Goal: Transaction & Acquisition: Purchase product/service

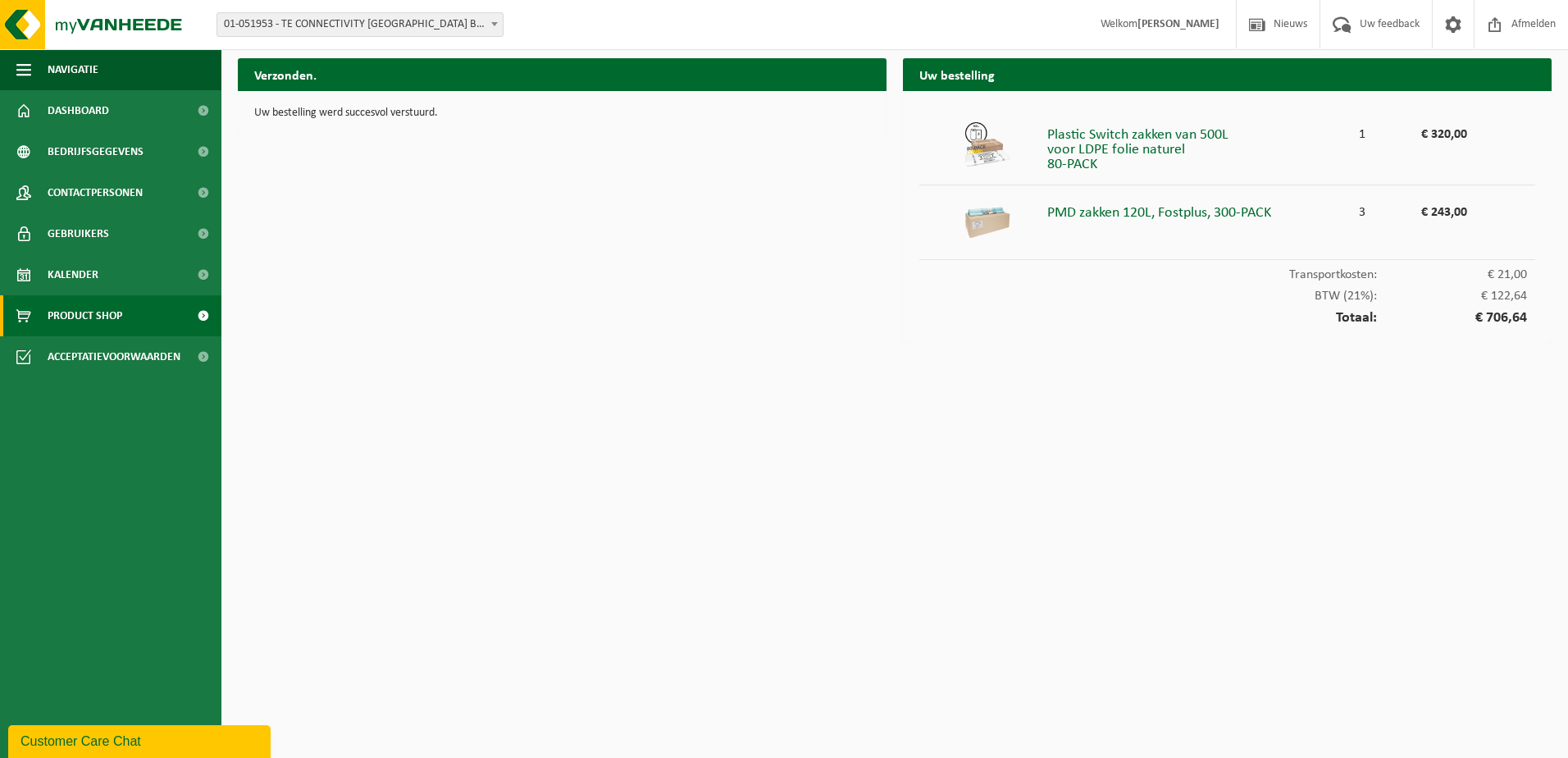
click at [86, 319] on span "Product Shop" at bounding box center [85, 315] width 75 height 41
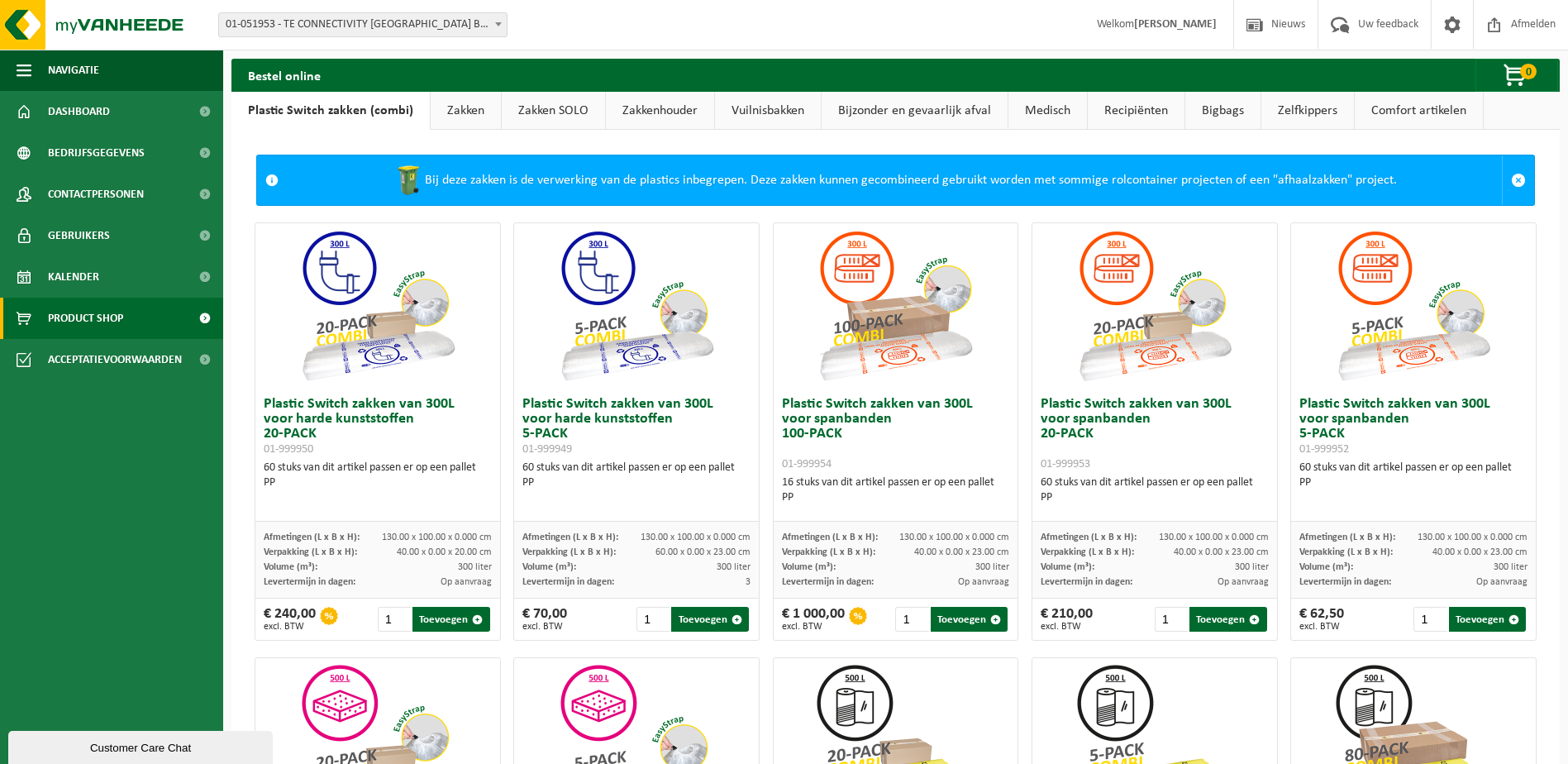
click at [895, 105] on link "Bijzonder en gevaarlijk afval" at bounding box center [915, 110] width 186 height 38
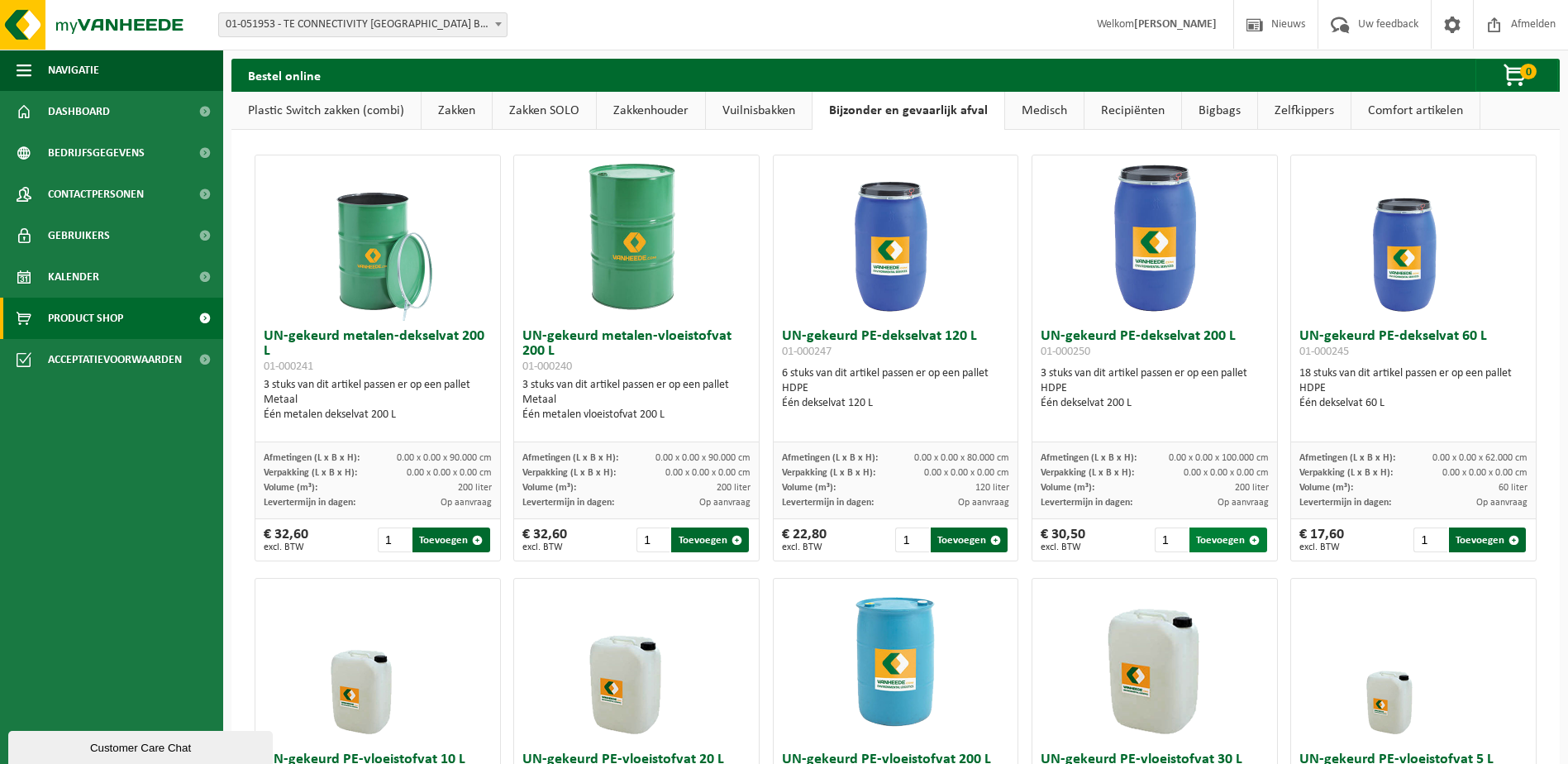
click at [1248, 540] on span "button" at bounding box center [1254, 540] width 11 height 11
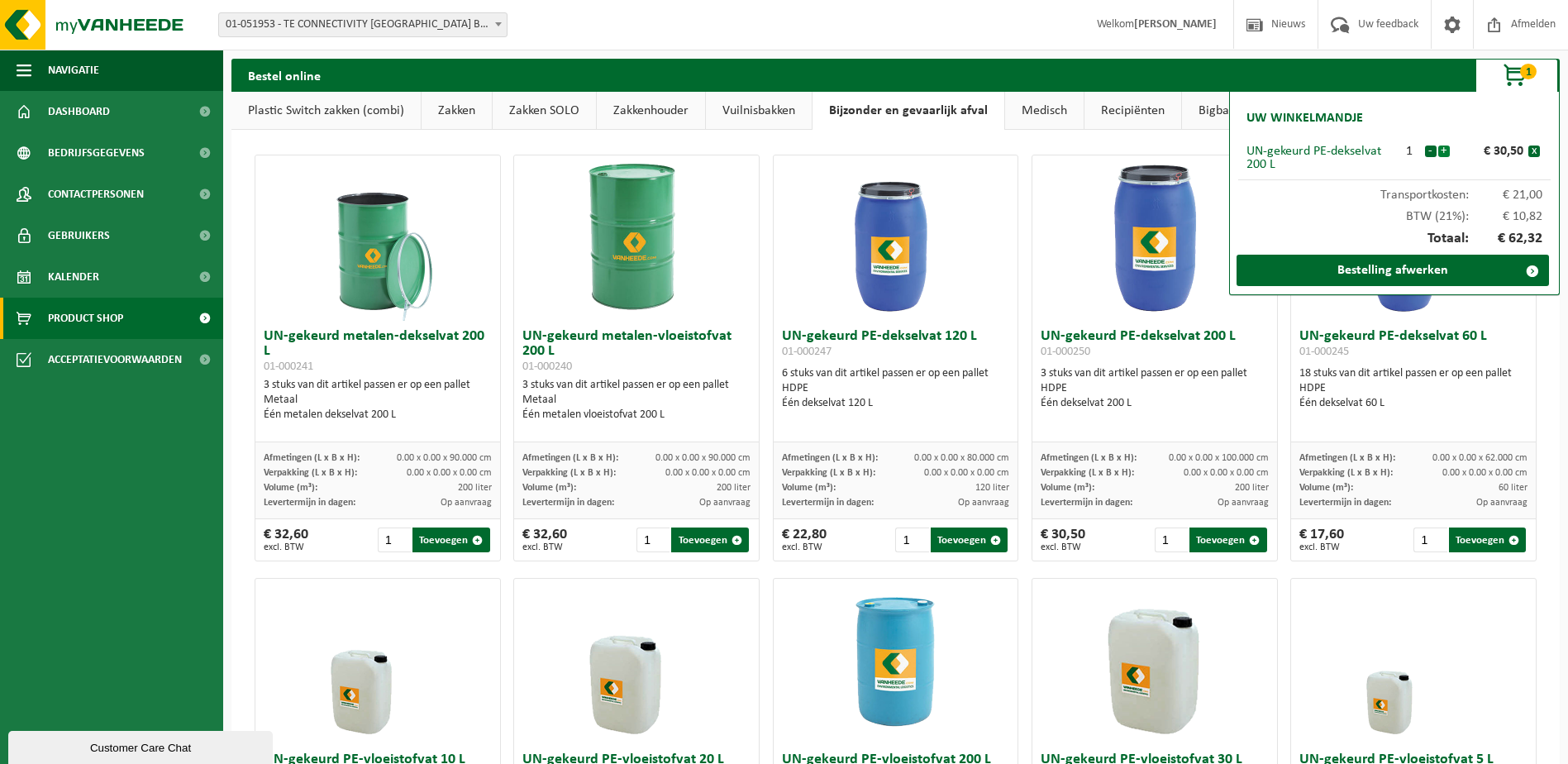
click at [1442, 152] on button "+" at bounding box center [1443, 151] width 11 height 11
click at [1429, 153] on button "-" at bounding box center [1430, 151] width 11 height 11
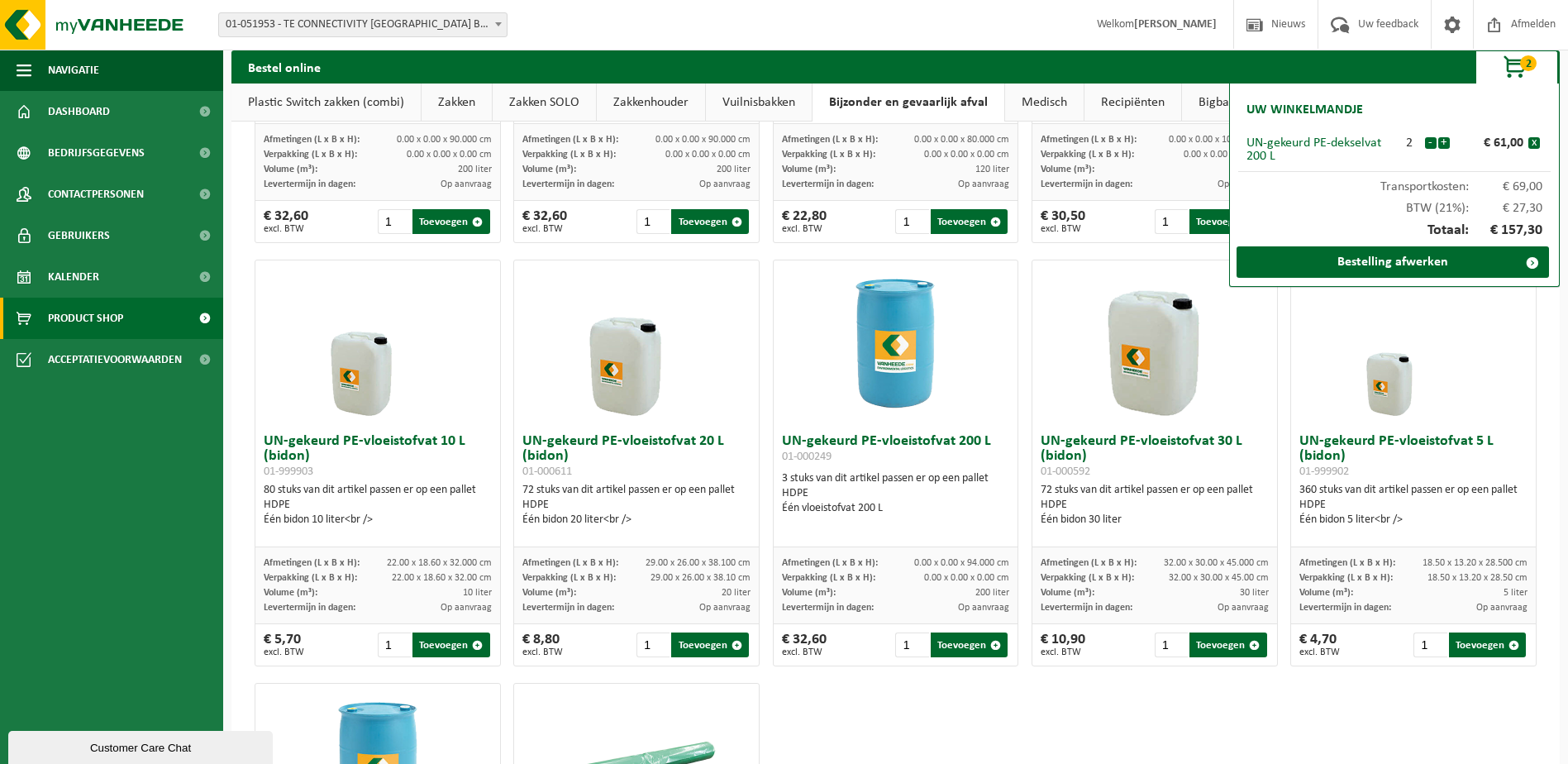
scroll to position [331, 0]
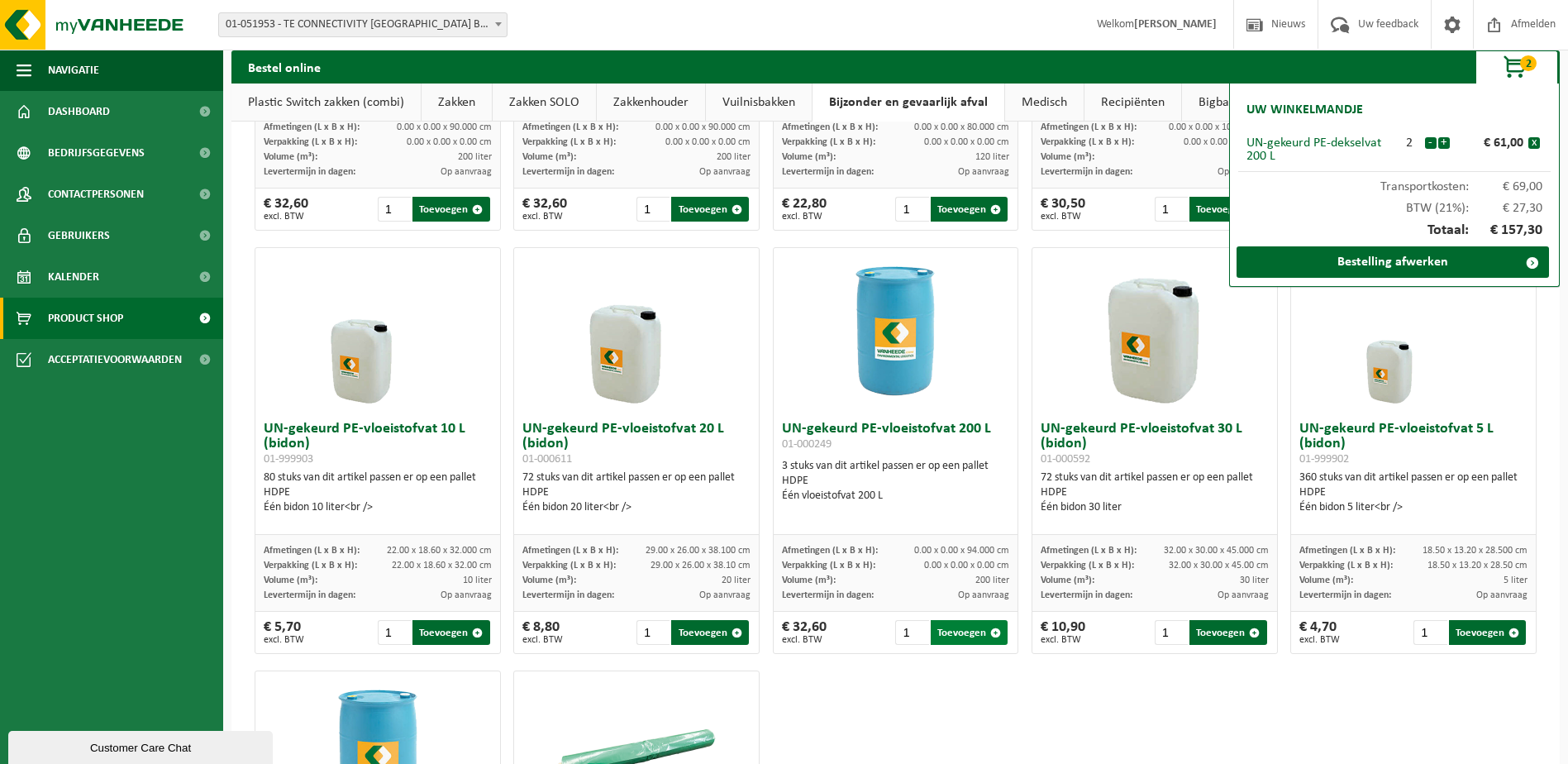
click at [974, 637] on button "Toevoegen" at bounding box center [969, 632] width 77 height 25
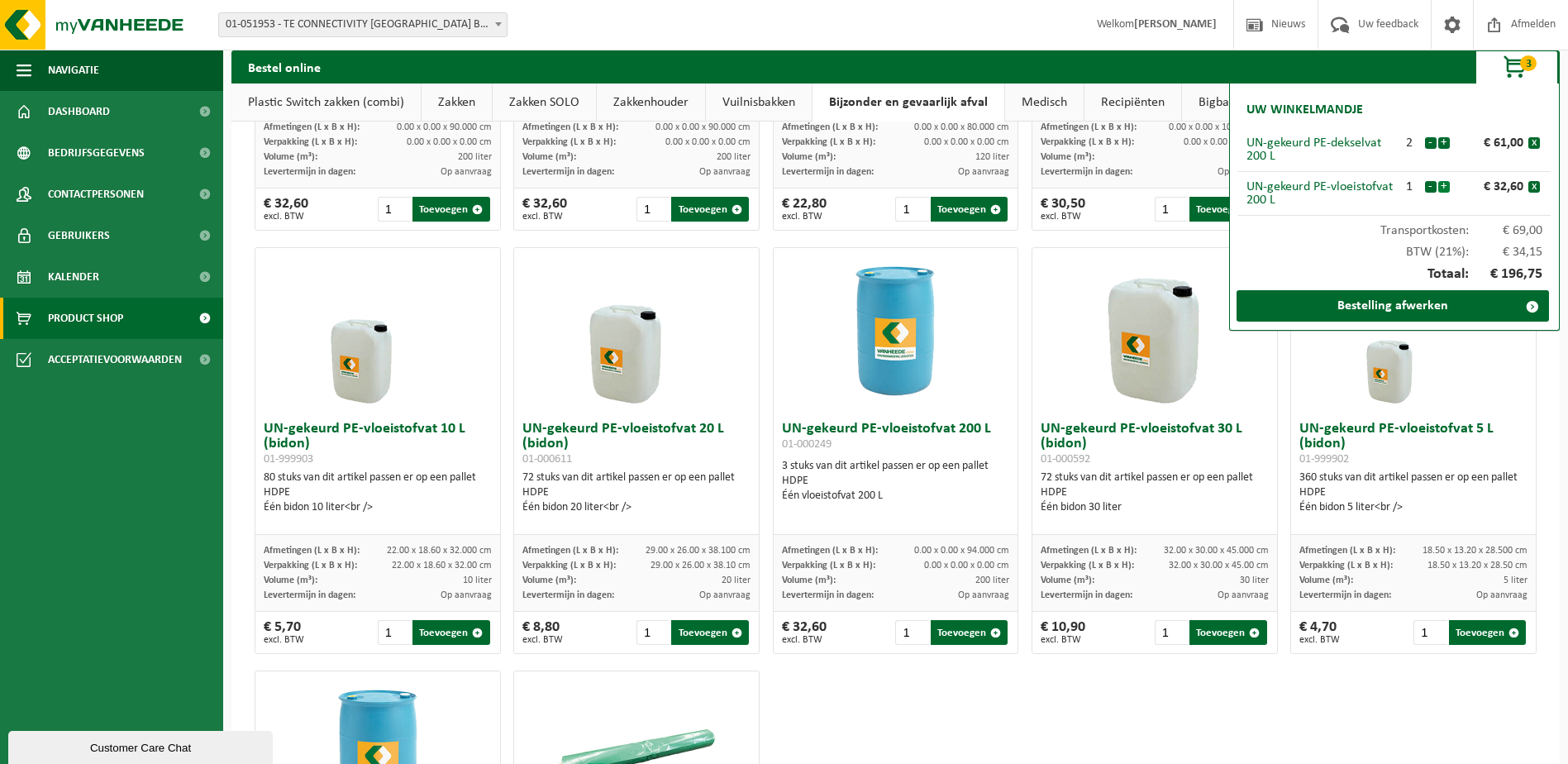
click at [1445, 184] on button "+" at bounding box center [1443, 186] width 11 height 11
click at [1431, 187] on button "-" at bounding box center [1430, 186] width 11 height 11
click at [1442, 140] on button "+" at bounding box center [1443, 142] width 11 height 11
click at [1391, 306] on link "Bestelling afwerken" at bounding box center [1392, 306] width 313 height 32
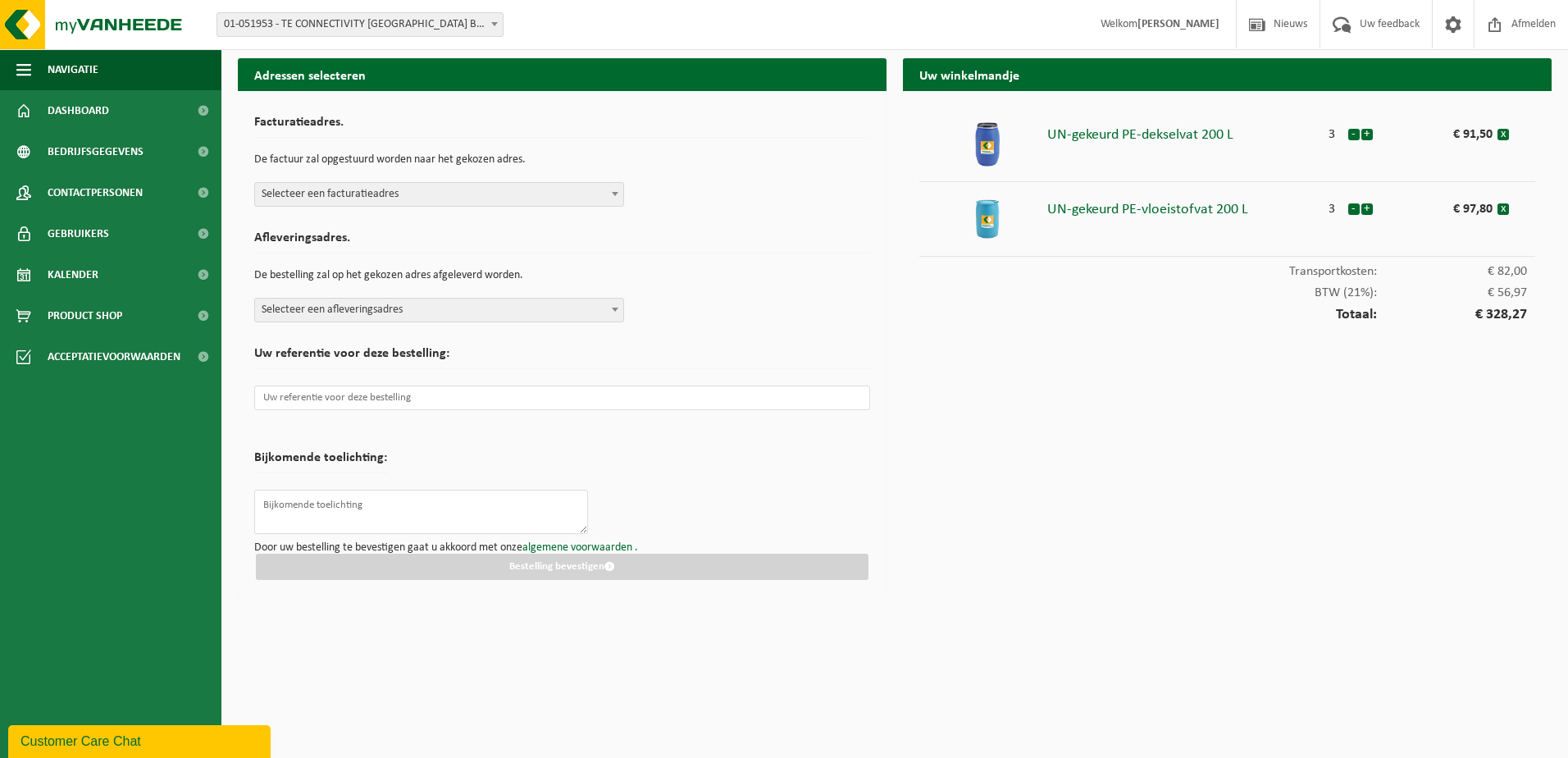
click at [591, 197] on span "Selecteer een facturatieadres" at bounding box center [439, 194] width 368 height 23
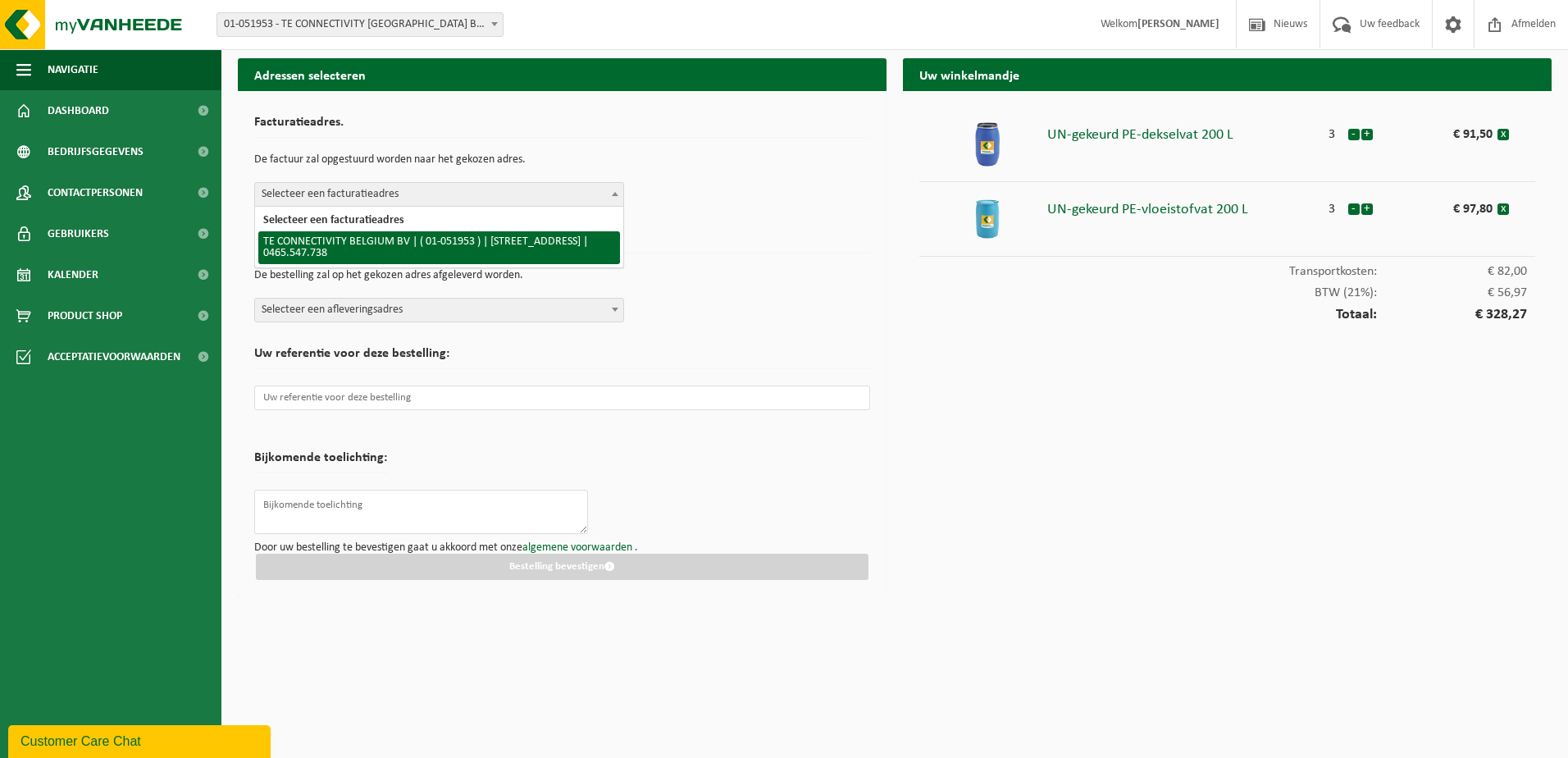
select select "253"
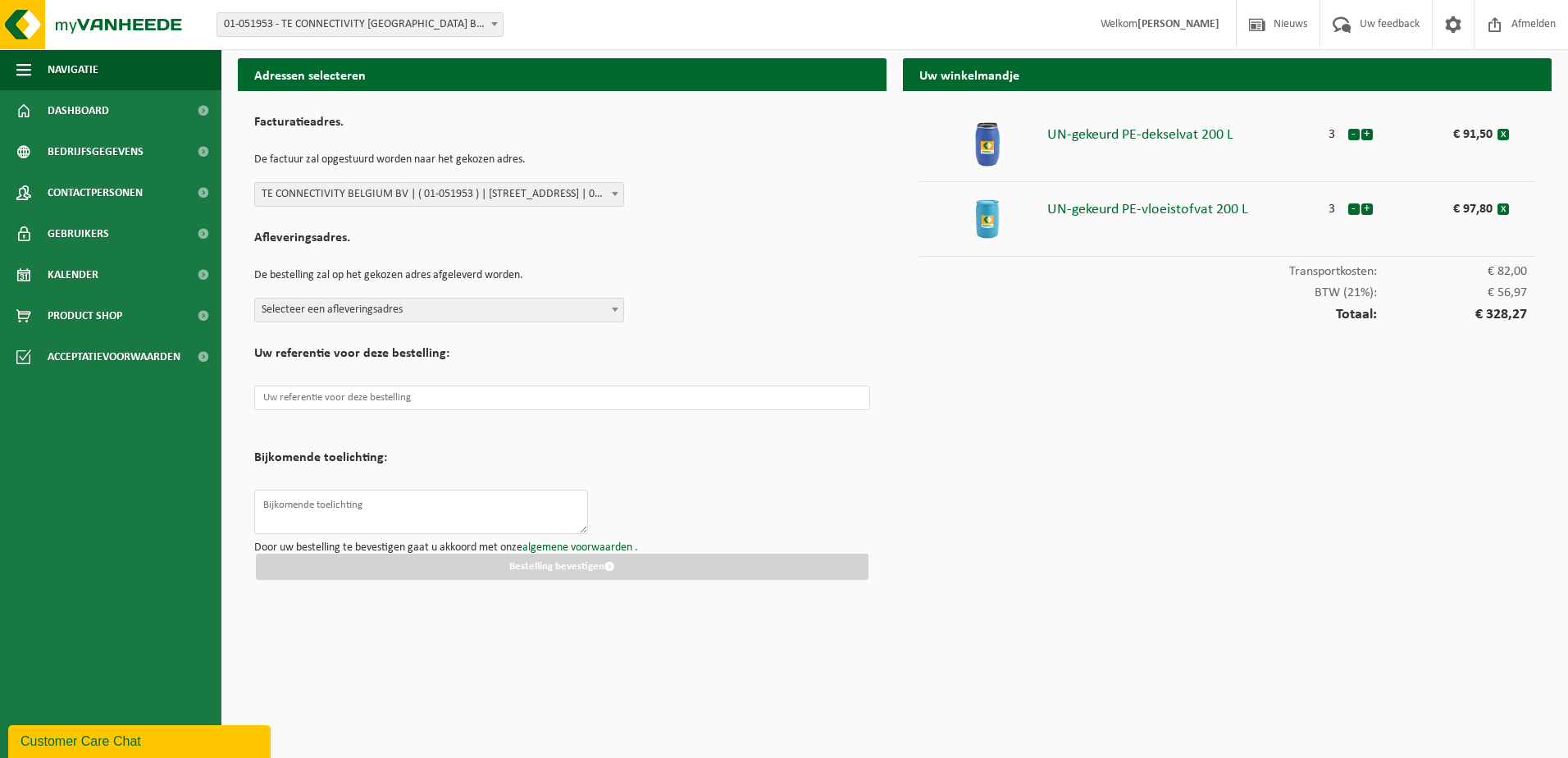
click at [544, 312] on span "Selecteer een afleveringsadres" at bounding box center [439, 310] width 368 height 23
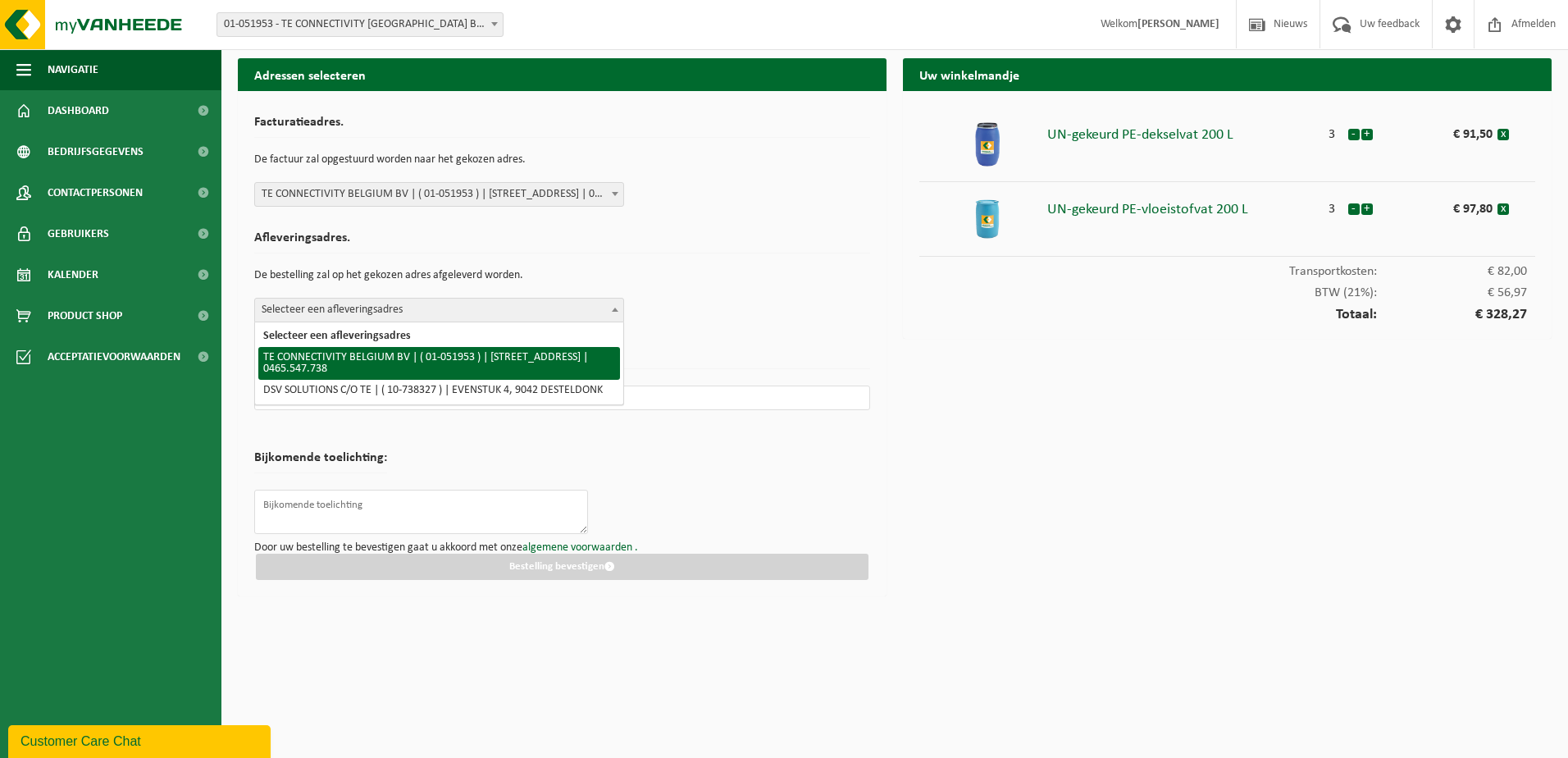
select select "253"
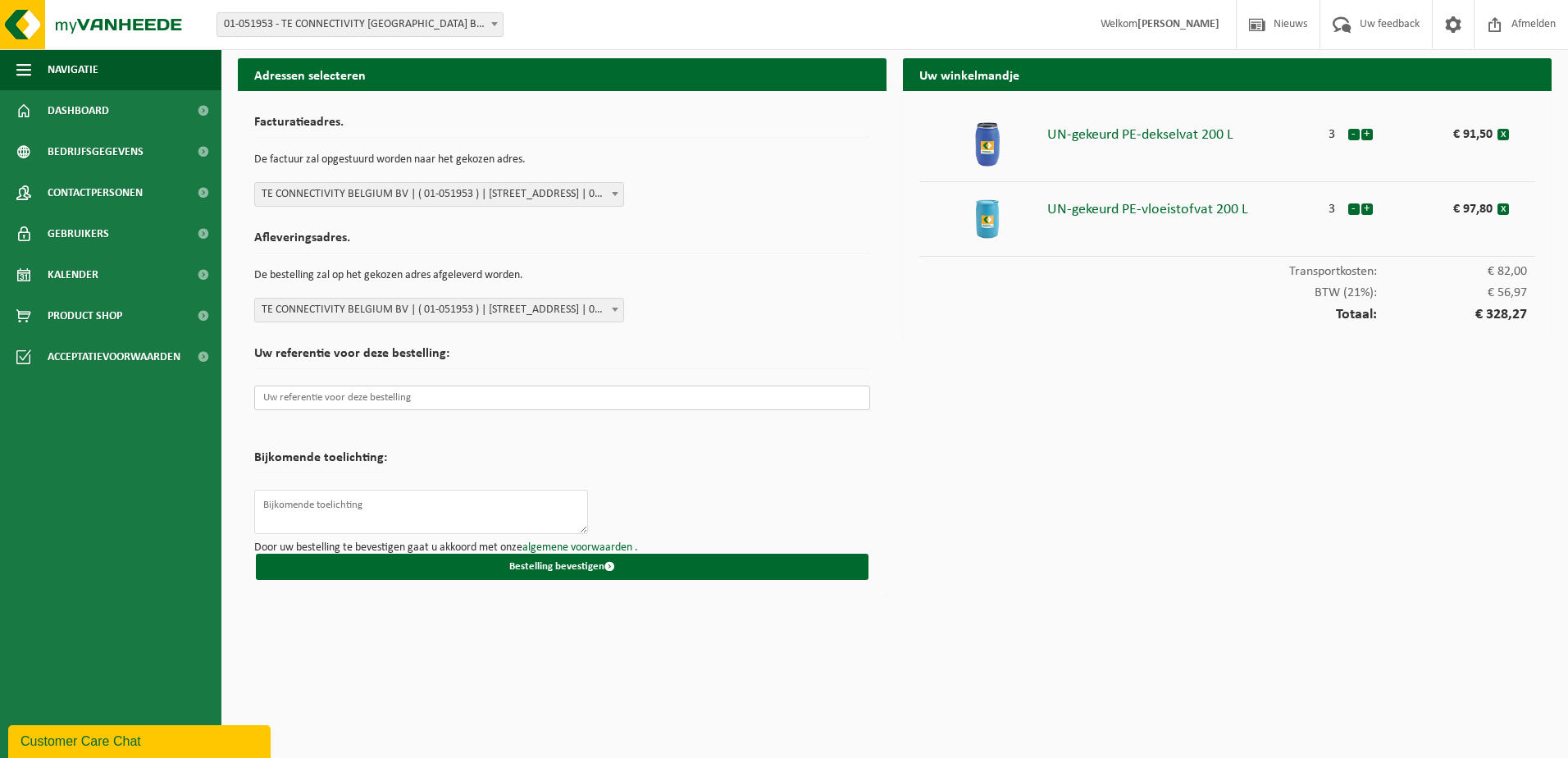
click at [537, 398] on input "text" at bounding box center [562, 397] width 616 height 24
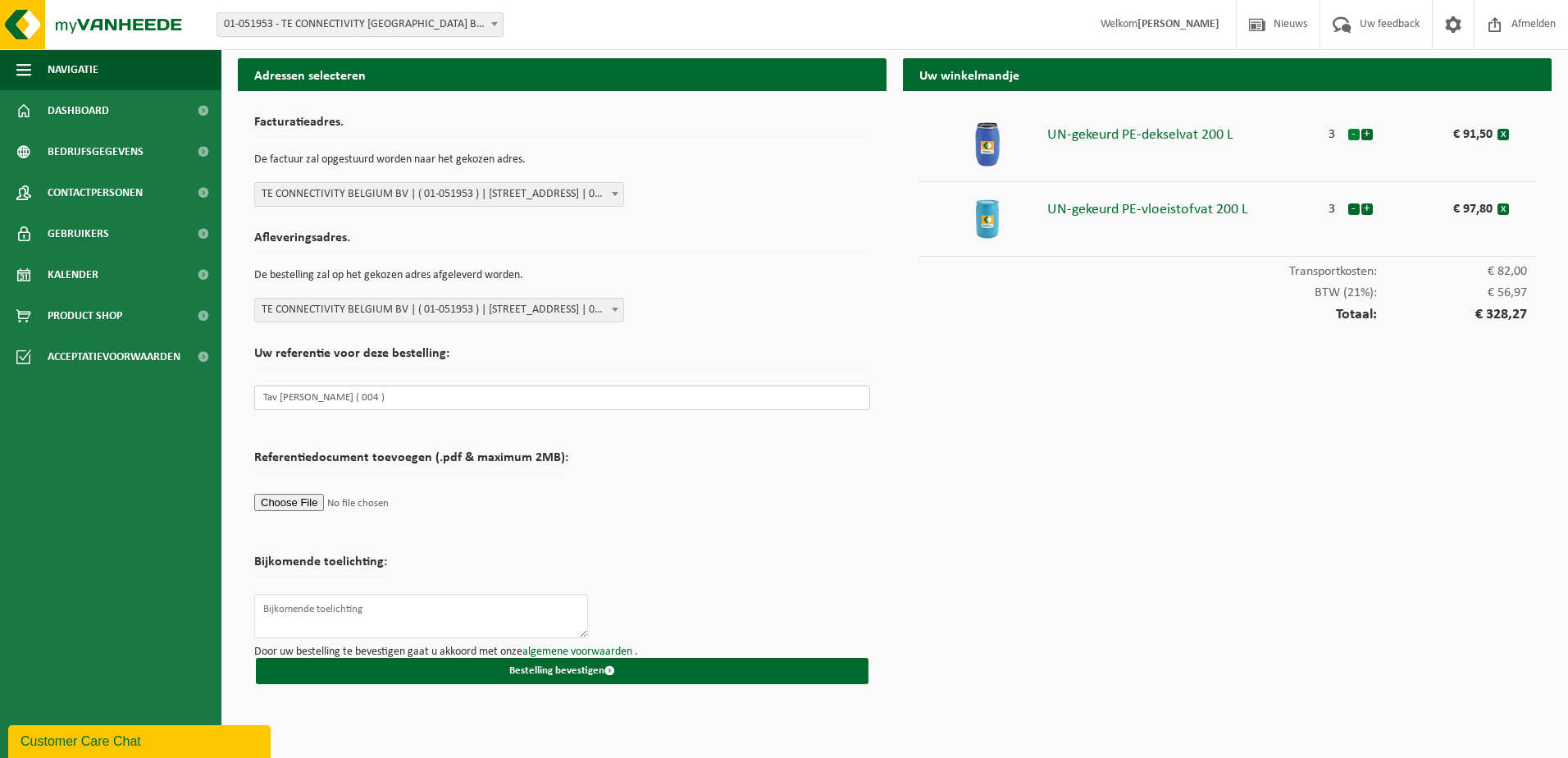
type input "Tav Jean ( 004 )"
click at [1354, 136] on button "-" at bounding box center [1353, 134] width 11 height 11
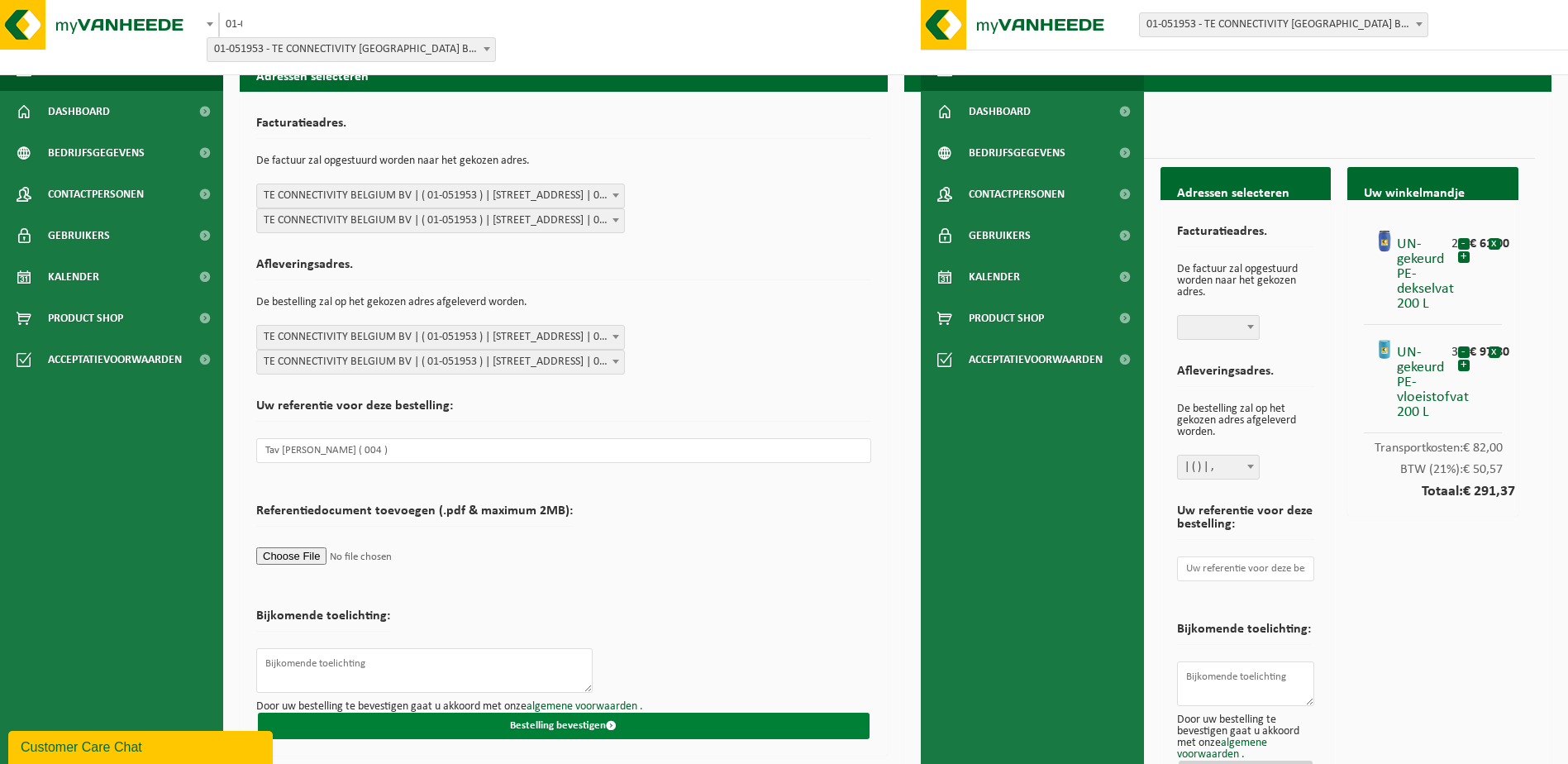
click at [522, 726] on button "Bestelling bevestigen" at bounding box center [564, 725] width 612 height 26
